Goal: Information Seeking & Learning: Learn about a topic

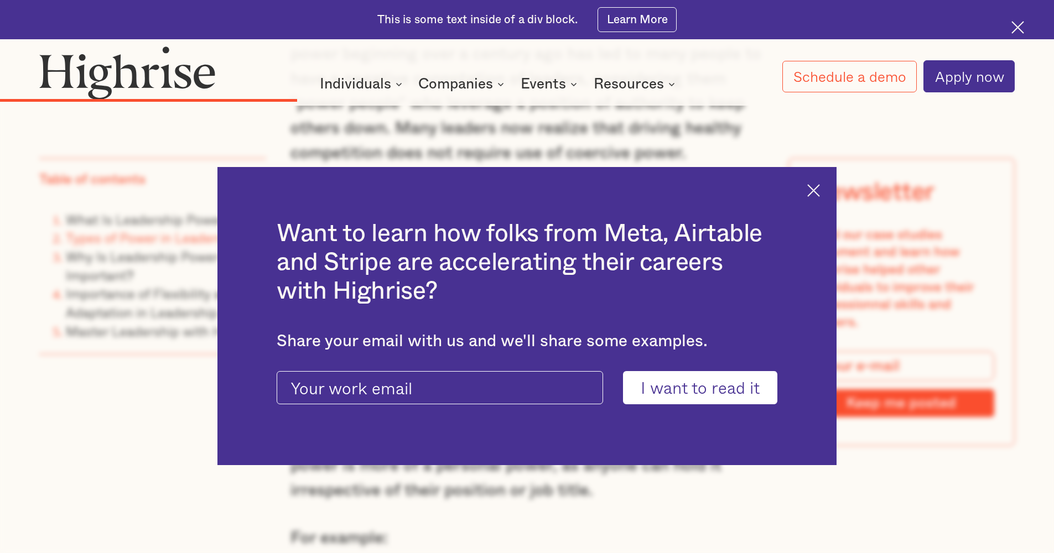
scroll to position [4077, 0]
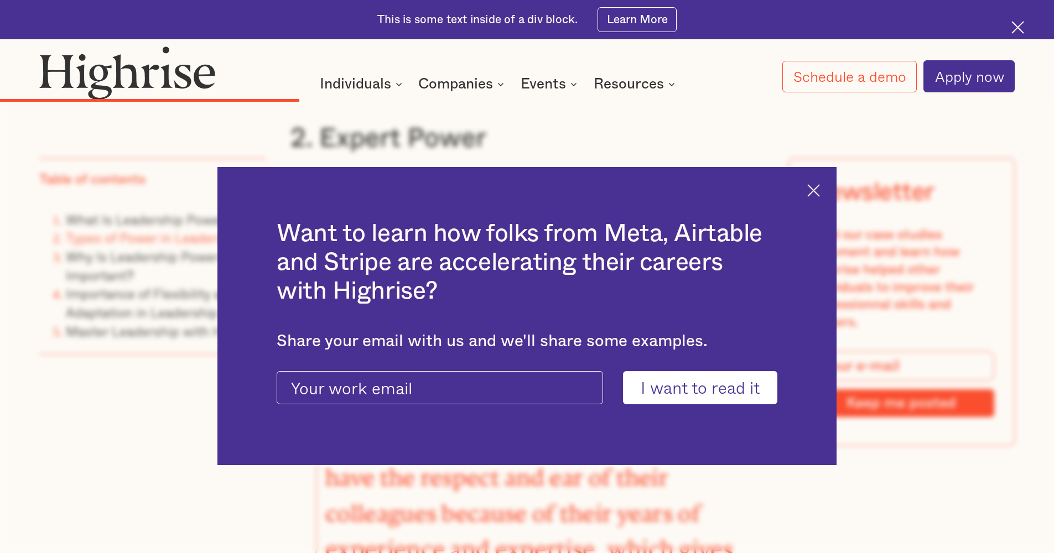
click at [820, 190] on img at bounding box center [813, 190] width 13 height 13
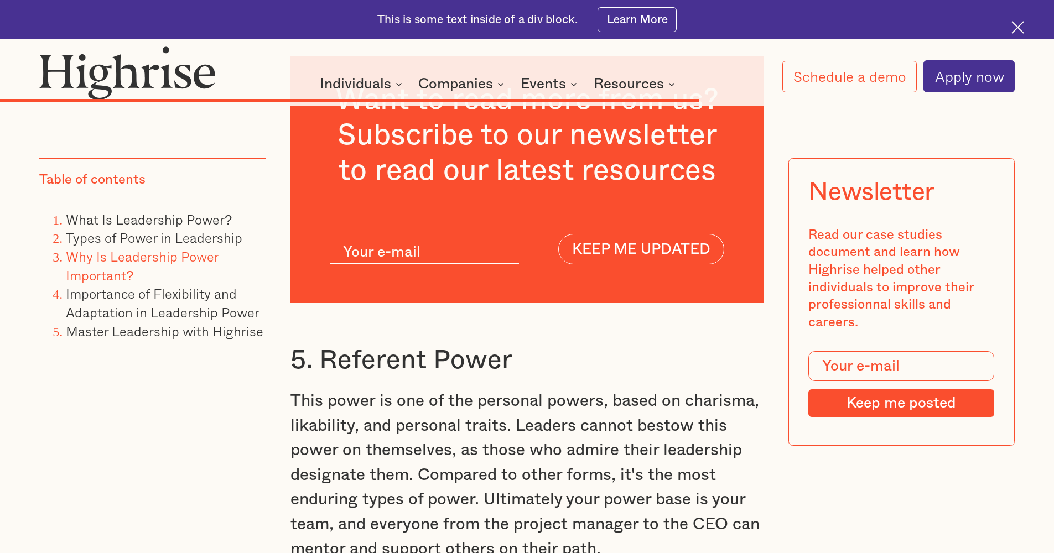
scroll to position [8921, 0]
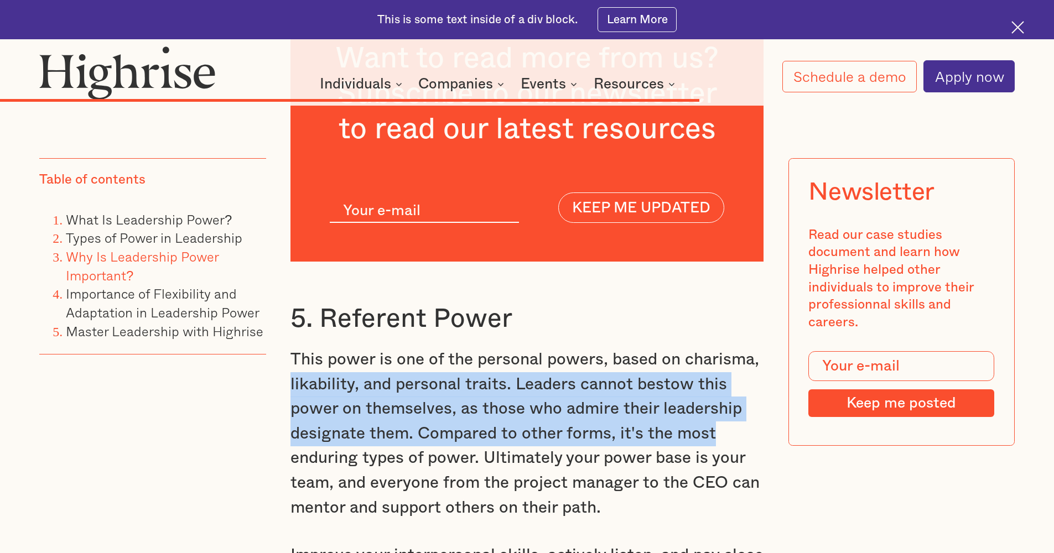
drag, startPoint x: 290, startPoint y: 236, endPoint x: 715, endPoint y: 305, distance: 430.6
click at [715, 348] on p "This power is one of the personal powers, based on charisma, likability, and pe…" at bounding box center [528, 434] width 474 height 173
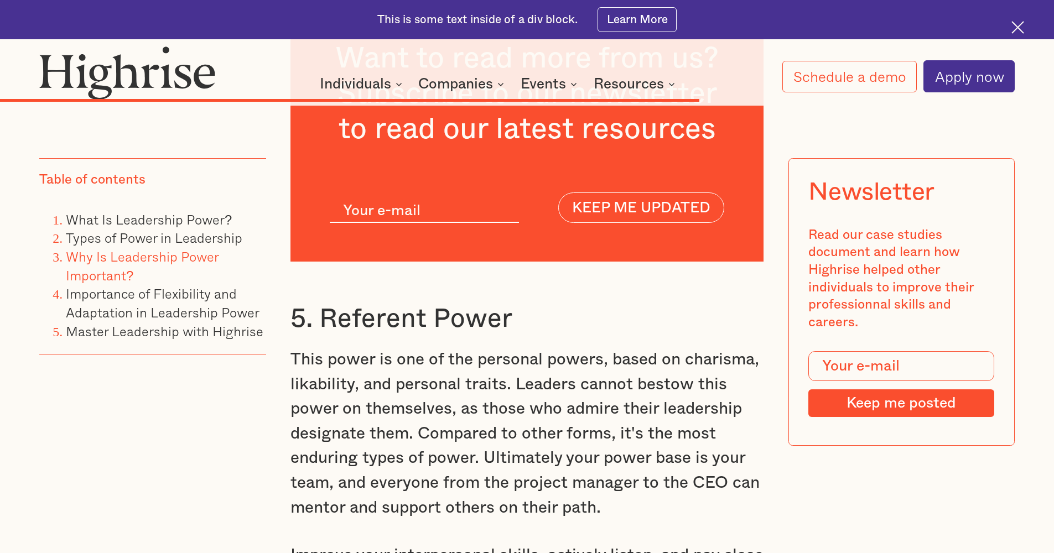
click at [604, 348] on p "This power is one of the personal powers, based on charisma, likability, and pe…" at bounding box center [528, 434] width 474 height 173
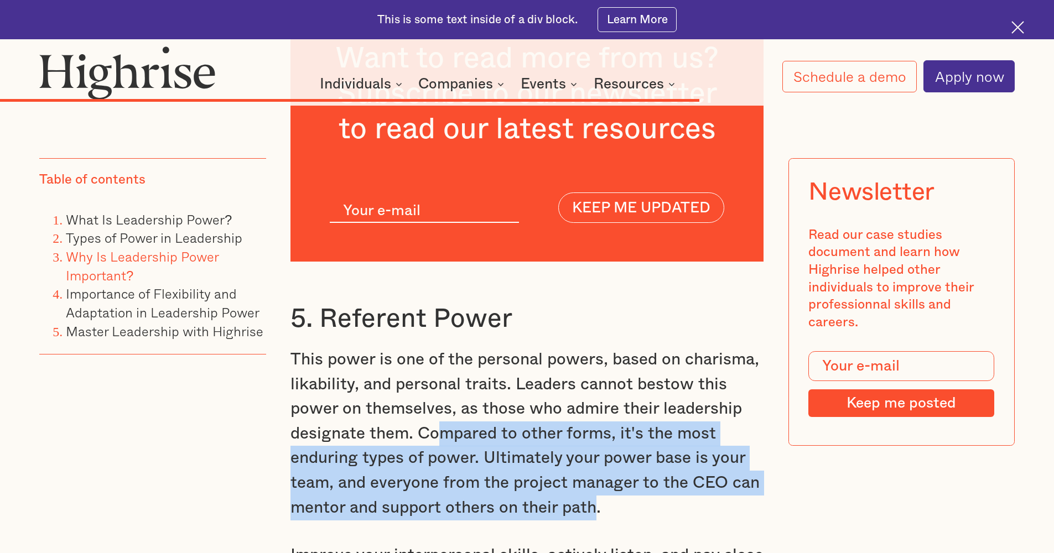
drag, startPoint x: 437, startPoint y: 289, endPoint x: 593, endPoint y: 366, distance: 173.7
click at [593, 366] on p "This power is one of the personal powers, based on charisma, likability, and pe…" at bounding box center [528, 434] width 474 height 173
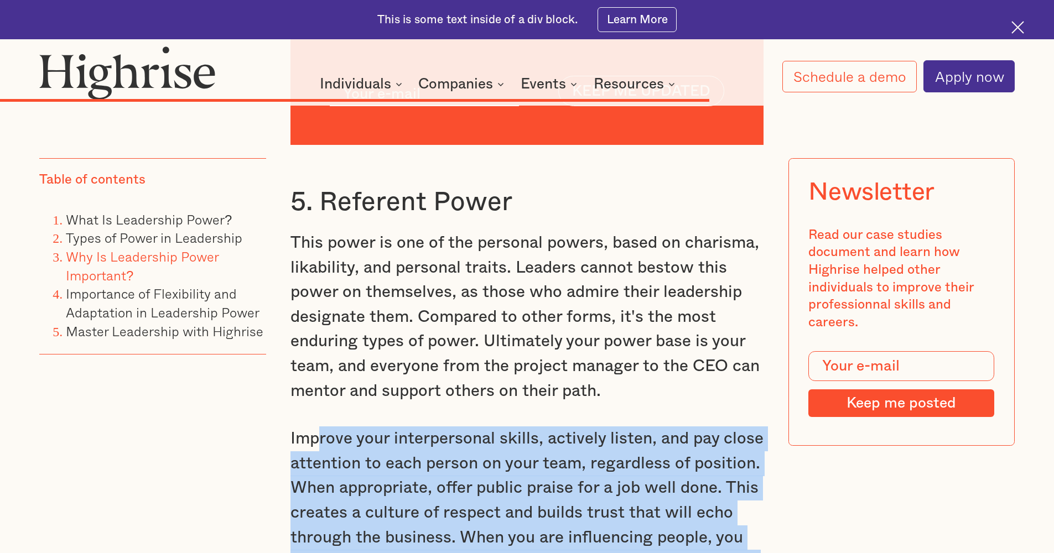
drag, startPoint x: 323, startPoint y: 309, endPoint x: 722, endPoint y: 439, distance: 419.3
click at [722, 439] on p "Improve your interpersonal skills, actively listen, and pay close attention to …" at bounding box center [528, 513] width 474 height 173
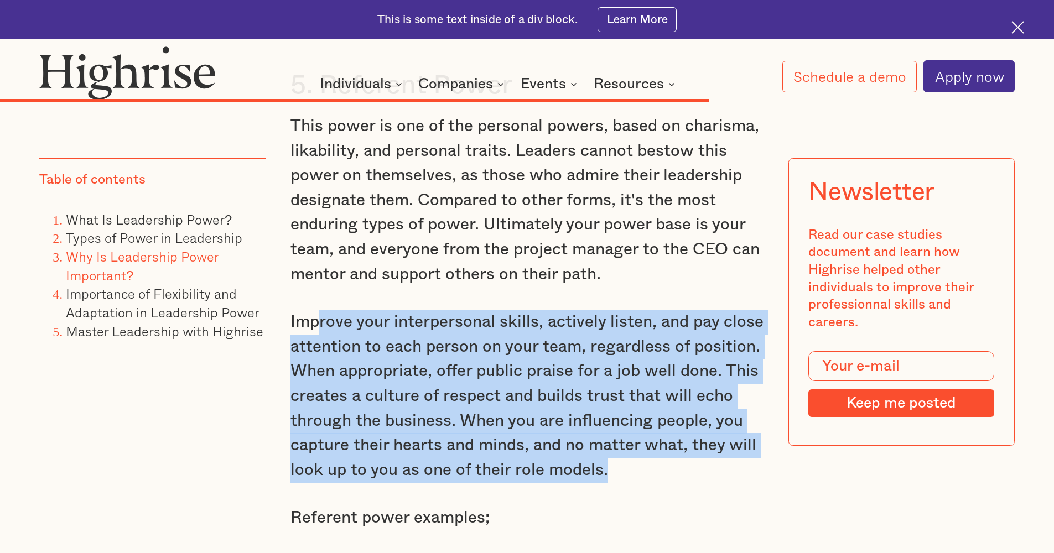
scroll to position [9279, 0]
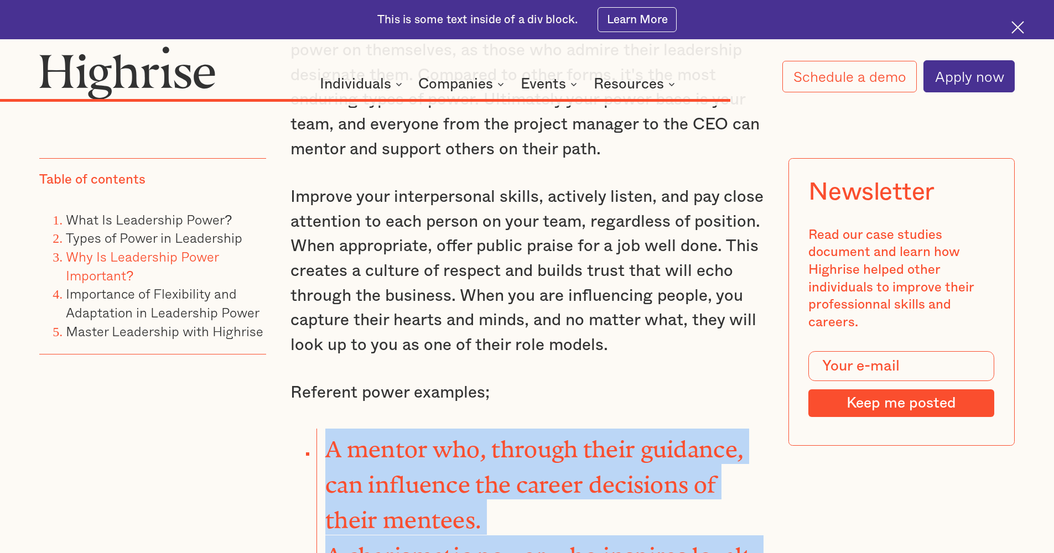
drag, startPoint x: 319, startPoint y: 314, endPoint x: 732, endPoint y: 454, distance: 436.4
click at [732, 454] on ul "A mentor who, through their guidance, can influence the career decisions of the…" at bounding box center [517, 536] width 493 height 214
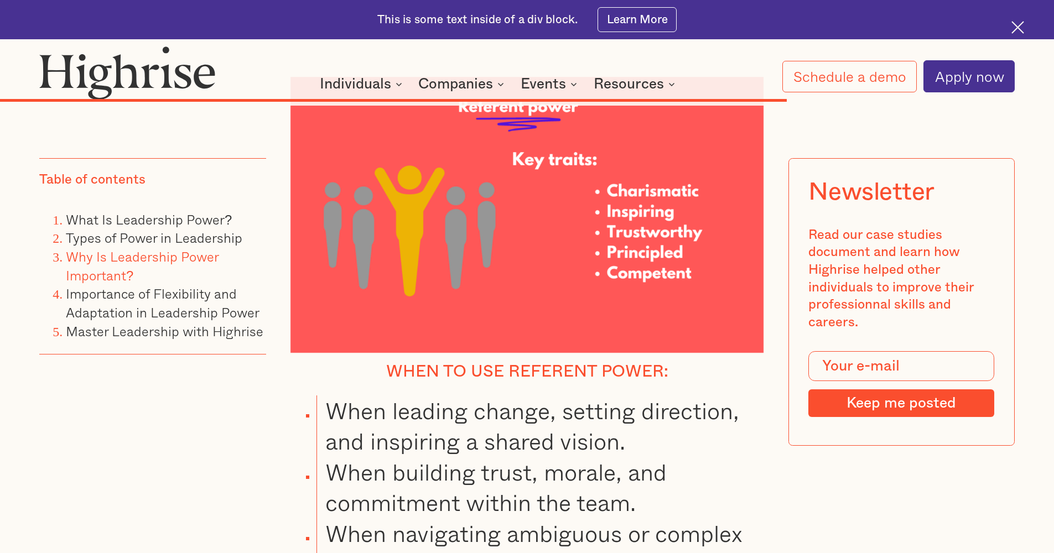
scroll to position [10226, 0]
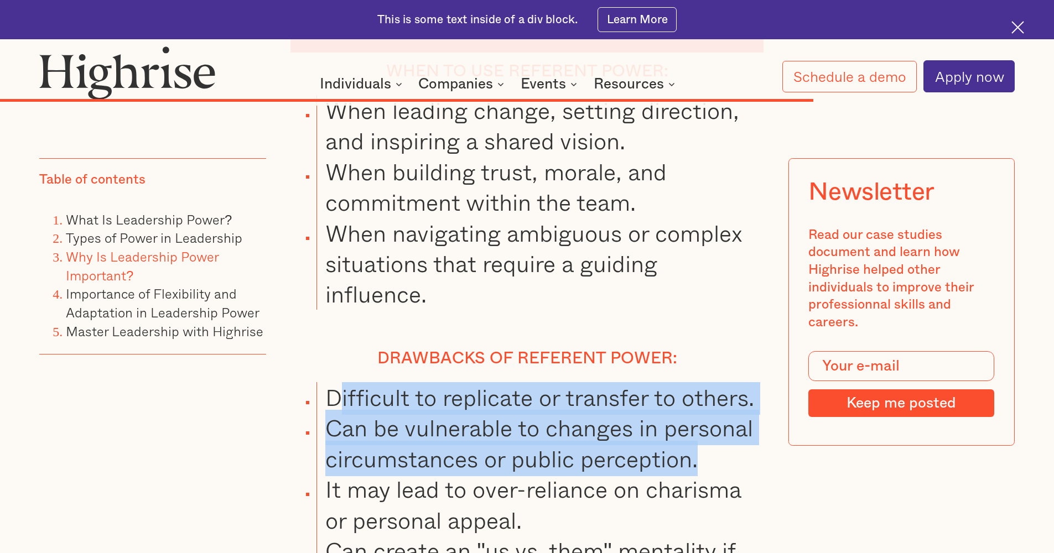
drag, startPoint x: 334, startPoint y: 287, endPoint x: 702, endPoint y: 338, distance: 371.4
click at [702, 382] on ul "Difficult to replicate or transfer to others. Can be vulnerable to changes in p…" at bounding box center [517, 551] width 493 height 338
click at [702, 413] on li "Can be vulnerable to changes in personal circumstances or public perception." at bounding box center [540, 443] width 447 height 61
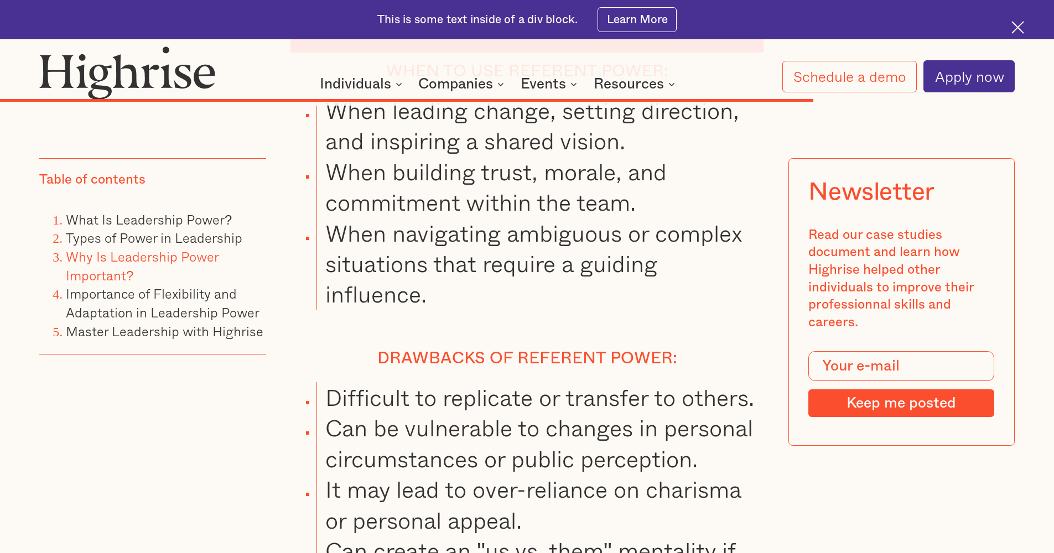
click at [702, 413] on li "Can be vulnerable to changes in personal circumstances or public perception." at bounding box center [540, 443] width 447 height 61
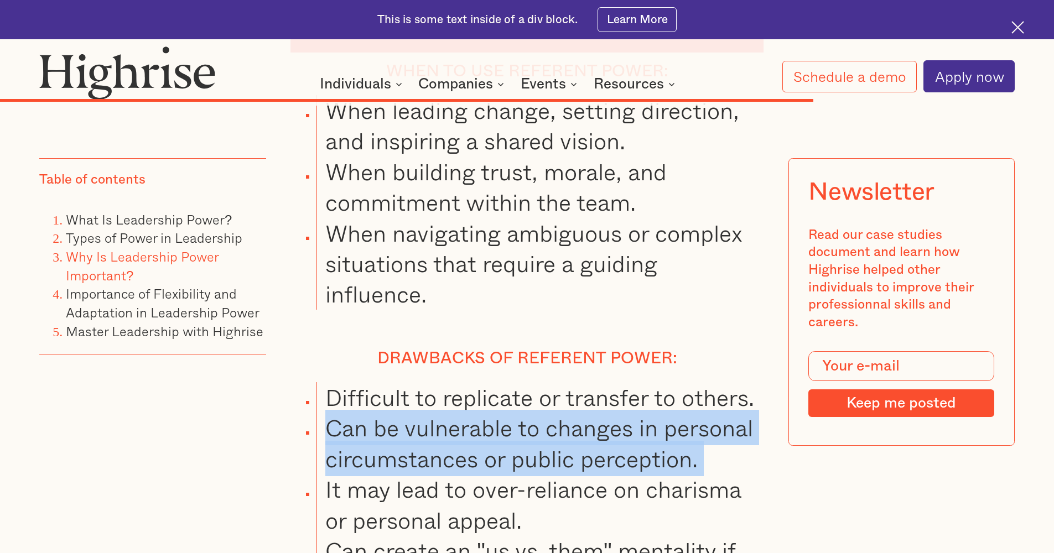
click at [702, 413] on li "Can be vulnerable to changes in personal circumstances or public perception." at bounding box center [540, 443] width 447 height 61
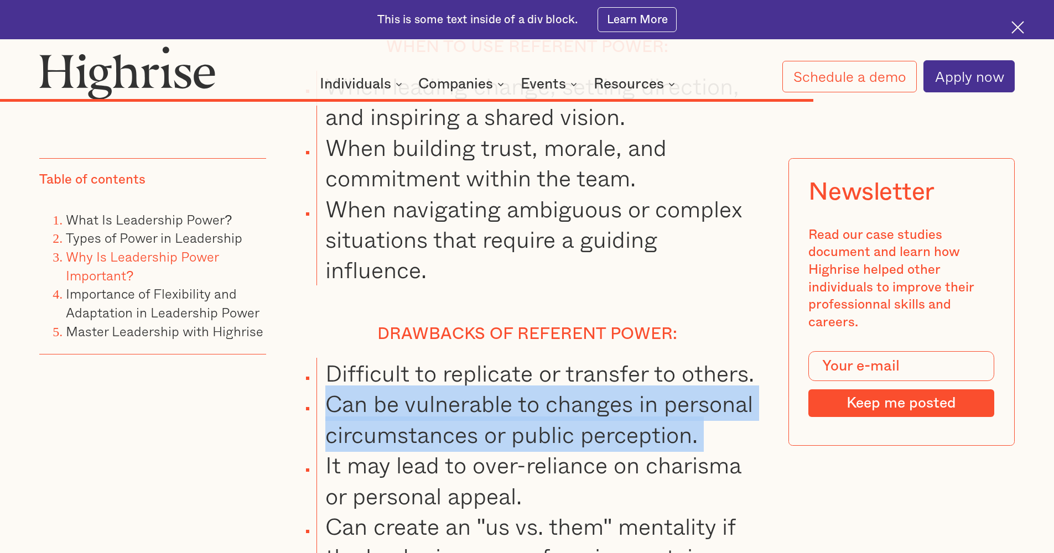
scroll to position [10287, 0]
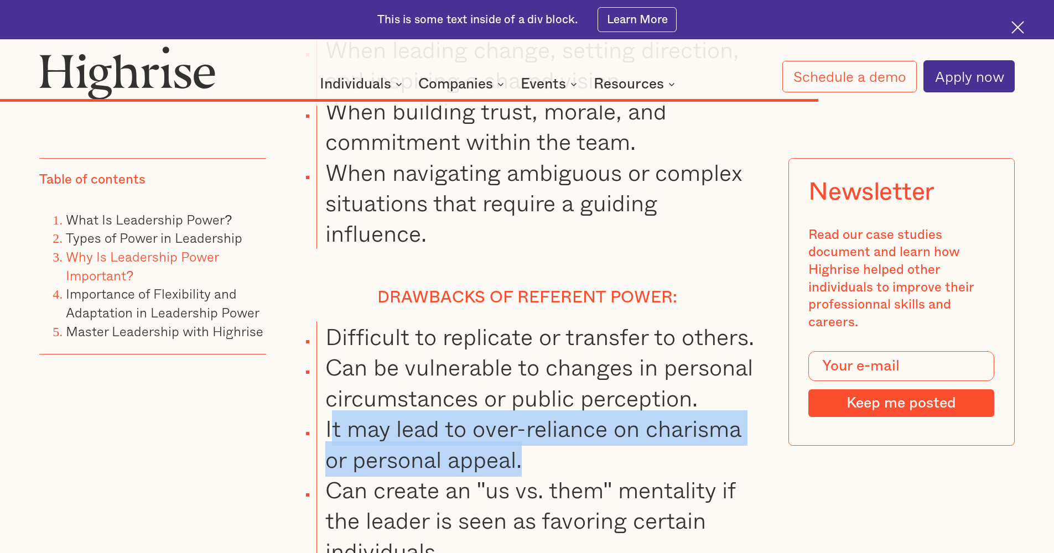
drag, startPoint x: 335, startPoint y: 302, endPoint x: 523, endPoint y: 348, distance: 193.7
click at [523, 413] on li "It may lead to over-reliance on charisma or personal appeal." at bounding box center [540, 443] width 447 height 61
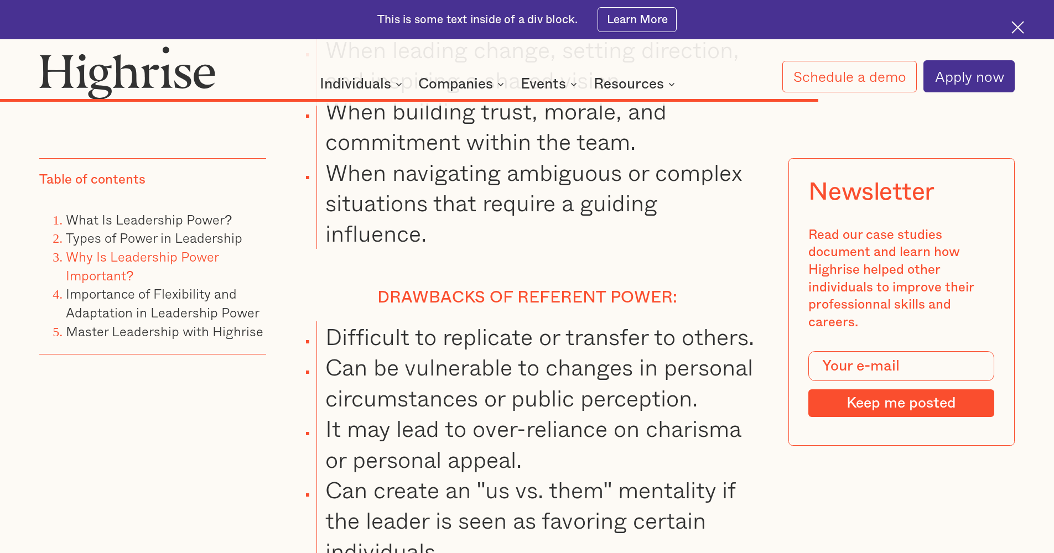
click at [527, 475] on li "Can create an "us vs. them" mentality if the leader is seen as favoring certain…" at bounding box center [540, 521] width 447 height 92
click at [537, 475] on li "Can create an "us vs. them" mentality if the leader is seen as favoring certain…" at bounding box center [540, 521] width 447 height 92
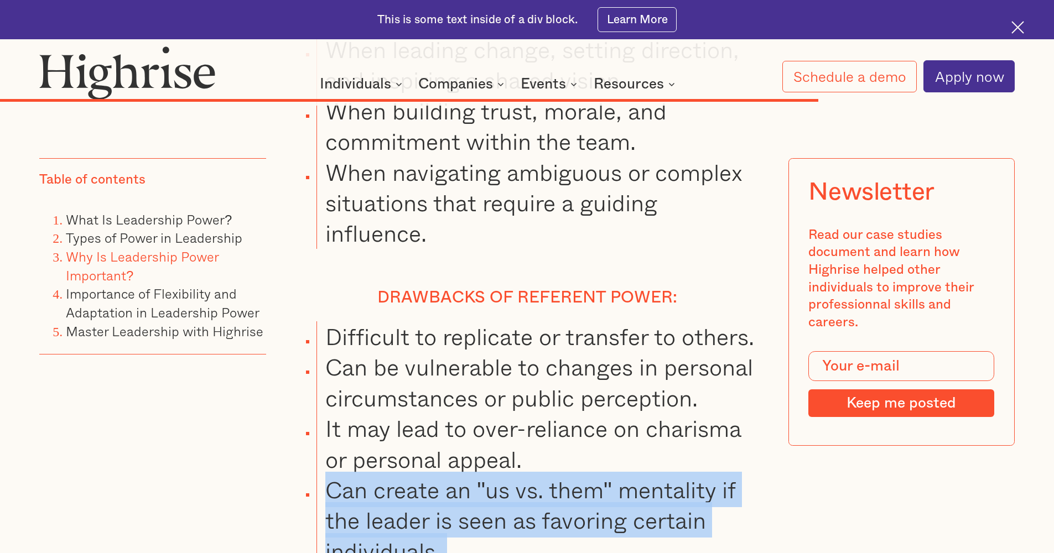
click at [537, 475] on li "Can create an "us vs. them" mentality if the leader is seen as favoring certain…" at bounding box center [540, 521] width 447 height 92
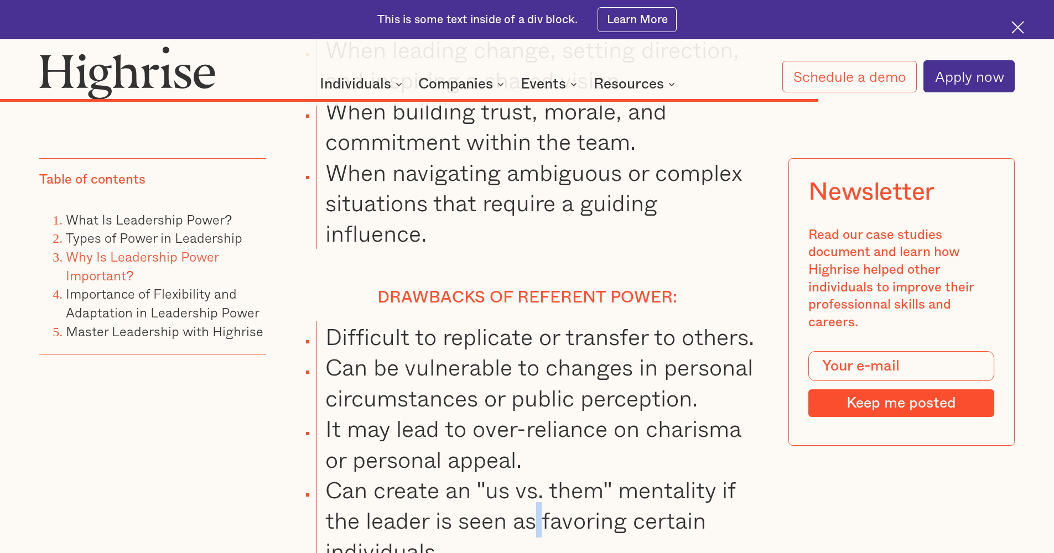
click at [537, 475] on li "Can create an "us vs. them" mentality if the leader is seen as favoring certain…" at bounding box center [540, 521] width 447 height 92
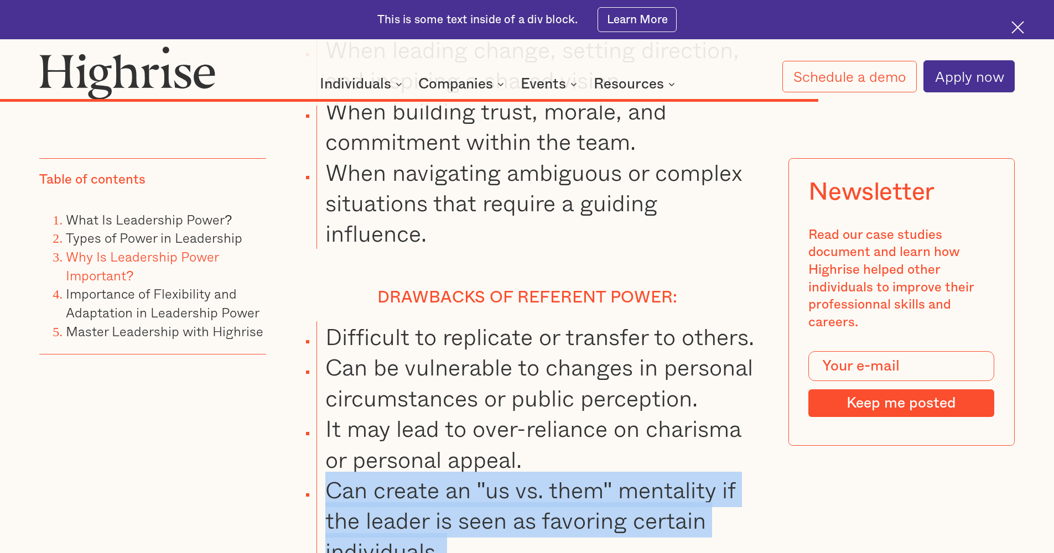
click at [537, 475] on li "Can create an "us vs. them" mentality if the leader is seen as favoring certain…" at bounding box center [540, 521] width 447 height 92
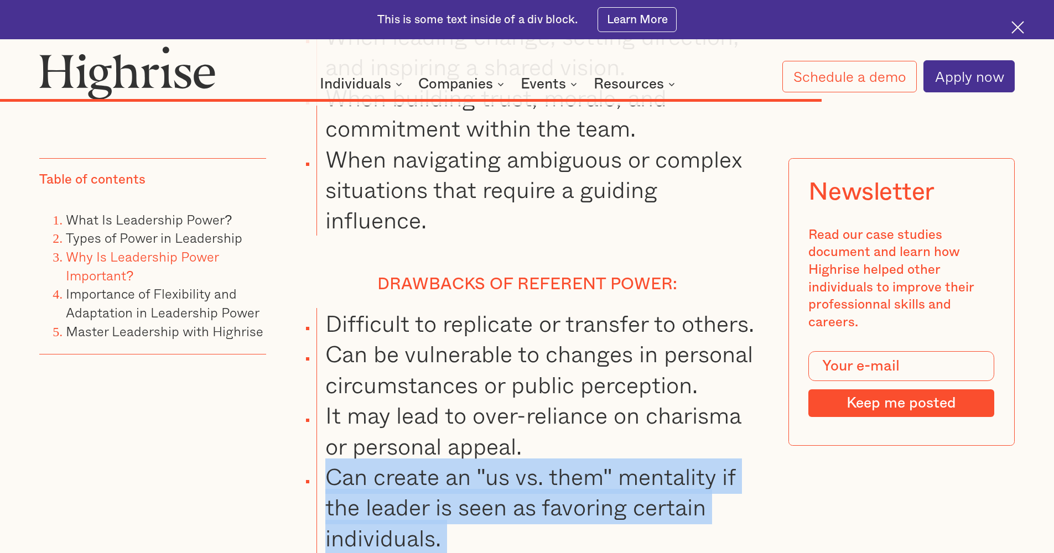
scroll to position [10342, 0]
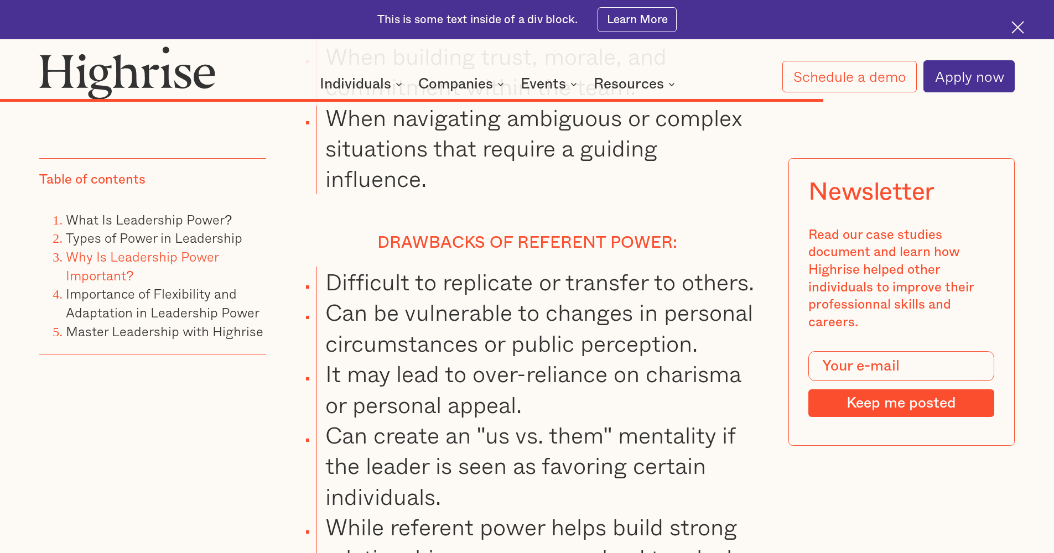
click at [537, 512] on li "While referent power helps build strong relationships, overuse can lead to a la…" at bounding box center [540, 558] width 447 height 92
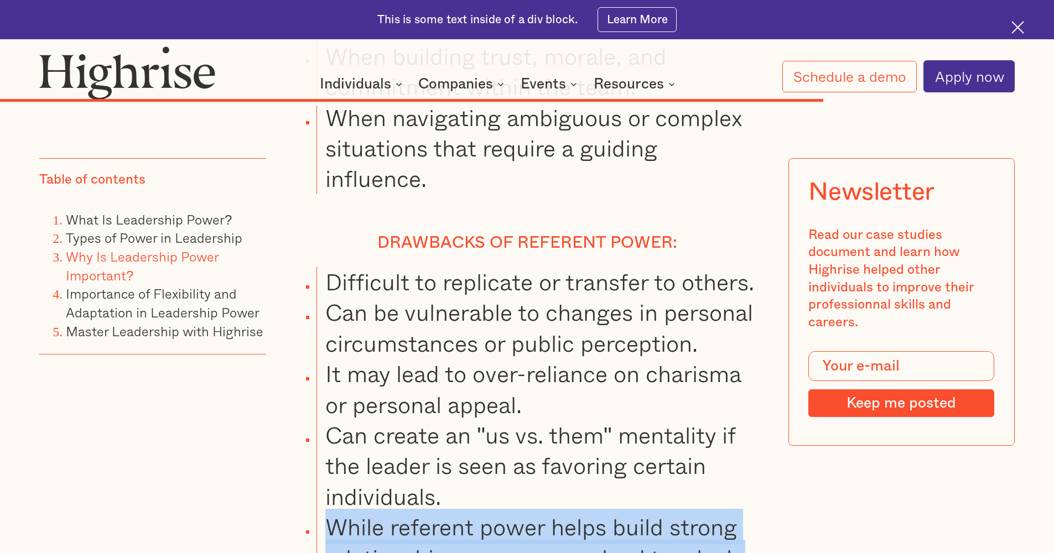
click at [537, 512] on li "While referent power helps build strong relationships, overuse can lead to a la…" at bounding box center [540, 558] width 447 height 92
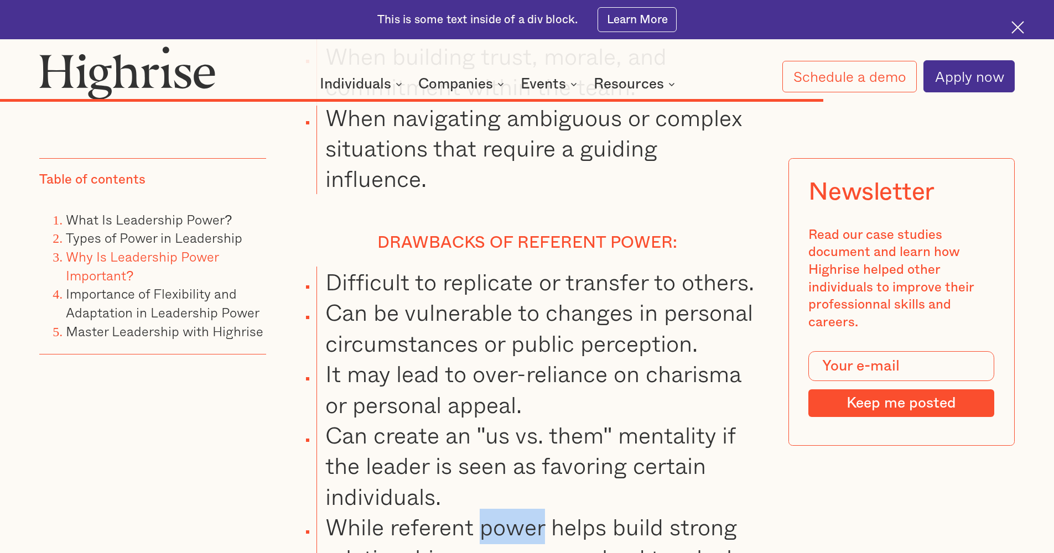
click at [537, 512] on li "While referent power helps build strong relationships, overuse can lead to a la…" at bounding box center [540, 558] width 447 height 92
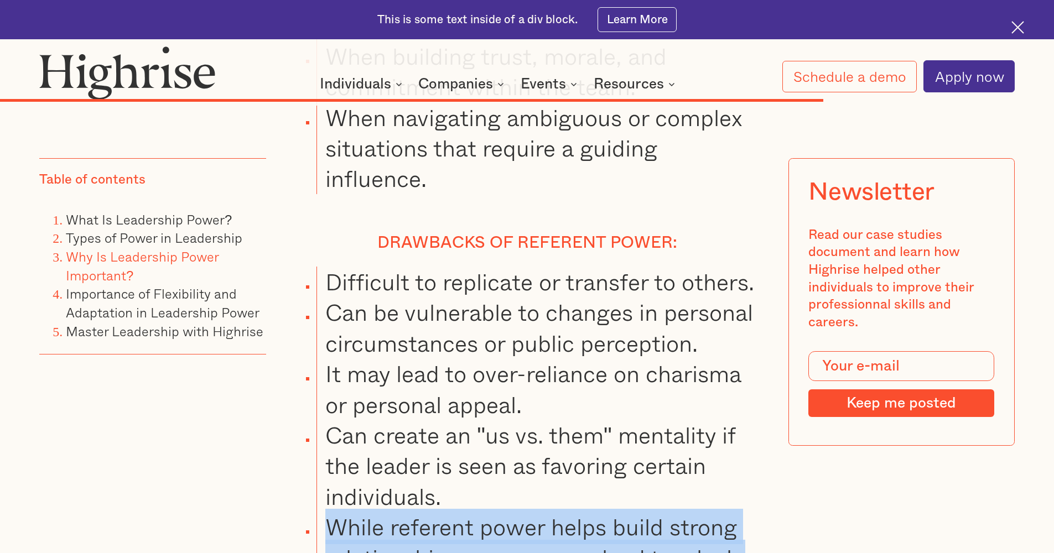
click at [537, 512] on li "While referent power helps build strong relationships, overuse can lead to a la…" at bounding box center [540, 558] width 447 height 92
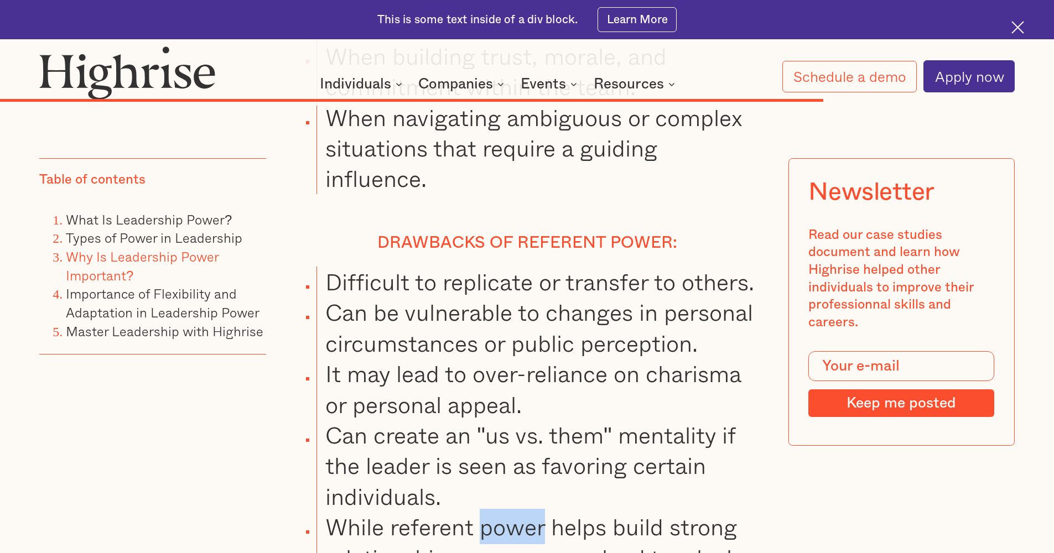
click at [537, 512] on li "While referent power helps build strong relationships, overuse can lead to a la…" at bounding box center [540, 558] width 447 height 92
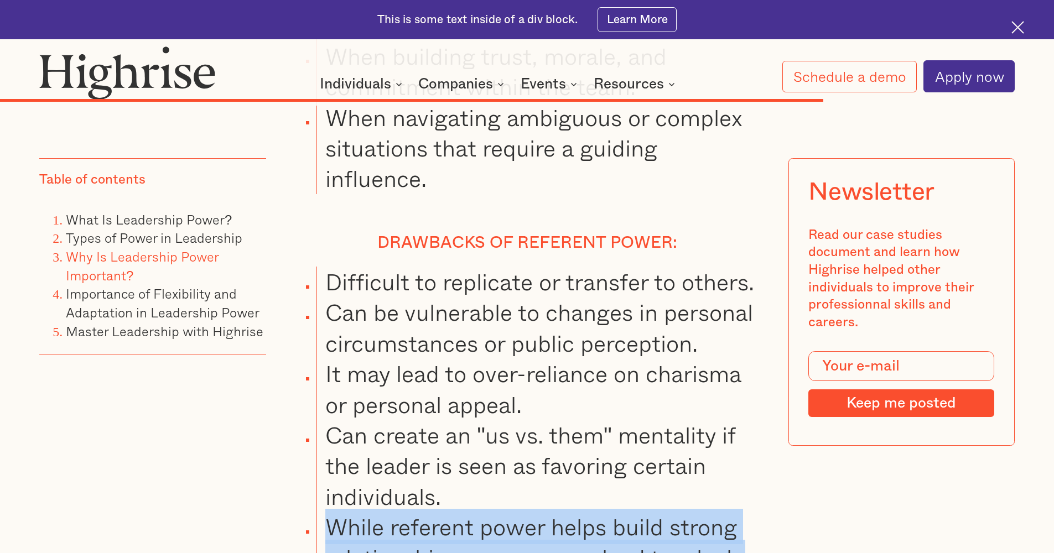
click at [537, 512] on li "While referent power helps build strong relationships, overuse can lead to a la…" at bounding box center [540, 558] width 447 height 92
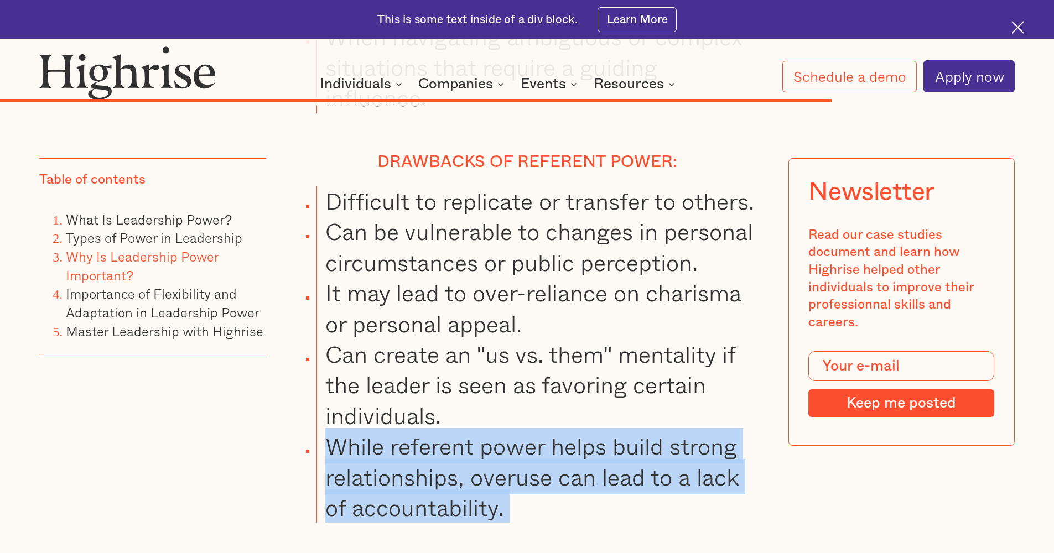
scroll to position [10245, 0]
